Goal: Find specific page/section: Find specific page/section

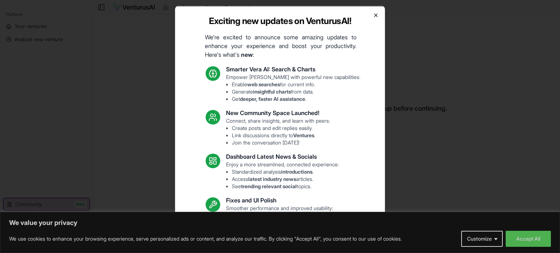
click at [373, 16] on icon "button" at bounding box center [376, 15] width 6 height 6
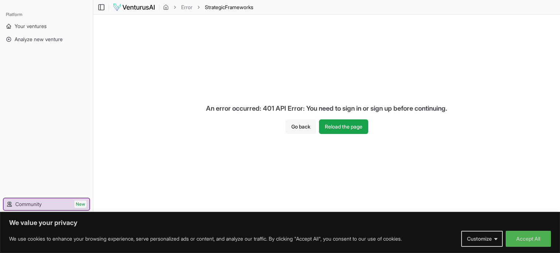
click at [294, 132] on button "Go back" at bounding box center [300, 126] width 31 height 15
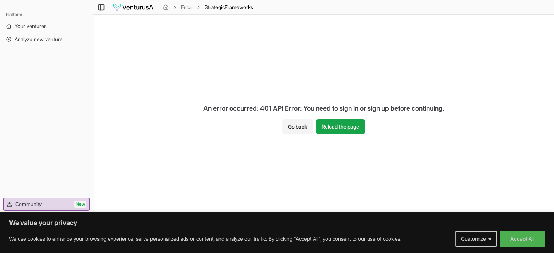
click at [143, 5] on img at bounding box center [134, 7] width 43 height 9
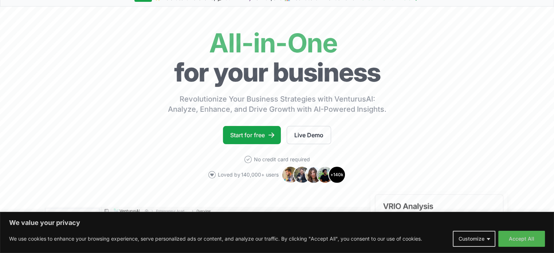
scroll to position [73, 0]
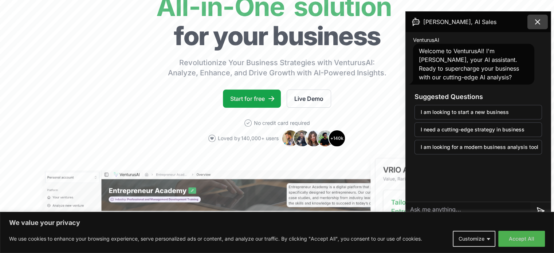
click at [545, 22] on button at bounding box center [538, 22] width 20 height 15
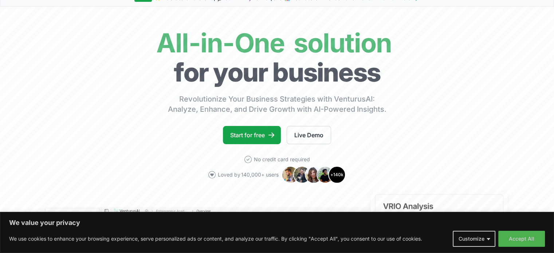
scroll to position [0, 0]
